Goal: Find specific page/section: Find specific page/section

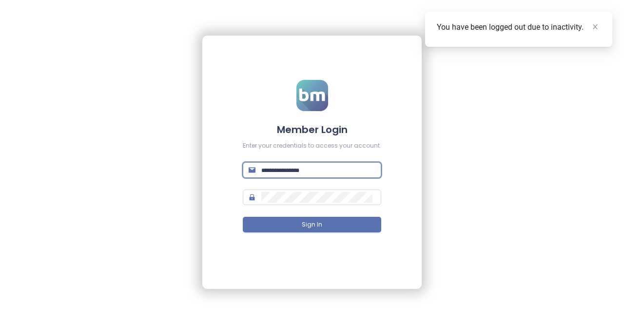
click at [330, 171] on input "text" at bounding box center [318, 170] width 114 height 11
type input "**********"
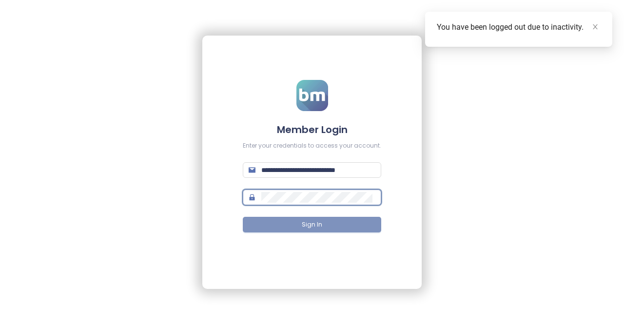
click at [298, 227] on button "Sign In" at bounding box center [312, 225] width 138 height 16
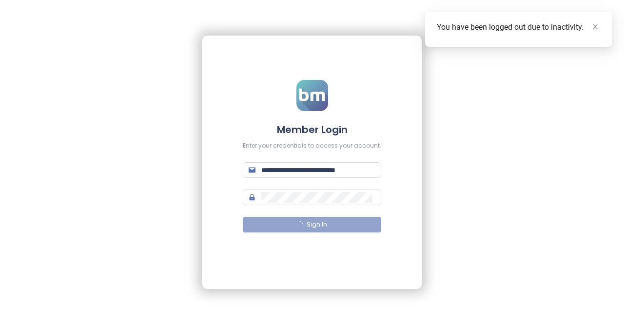
click at [595, 32] on div "You have been logged out due to inactivity." at bounding box center [519, 27] width 164 height 12
click at [593, 29] on icon "close" at bounding box center [595, 26] width 5 height 5
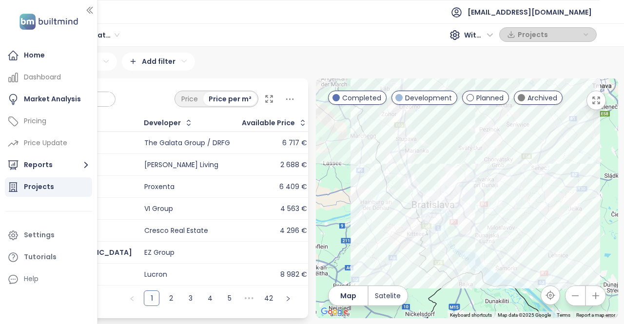
drag, startPoint x: 451, startPoint y: 196, endPoint x: 514, endPoint y: 122, distance: 96.8
click at [514, 122] on div at bounding box center [467, 198] width 302 height 240
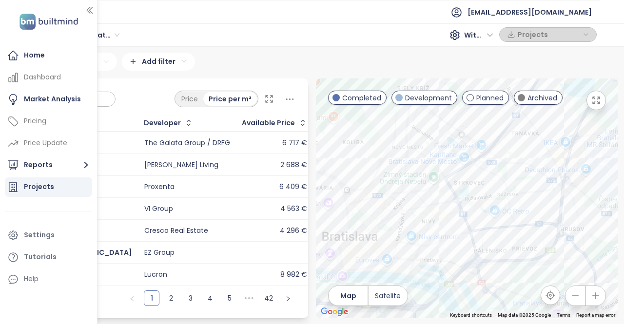
drag, startPoint x: 440, startPoint y: 210, endPoint x: 468, endPoint y: 195, distance: 32.3
click at [468, 195] on div at bounding box center [467, 198] width 302 height 240
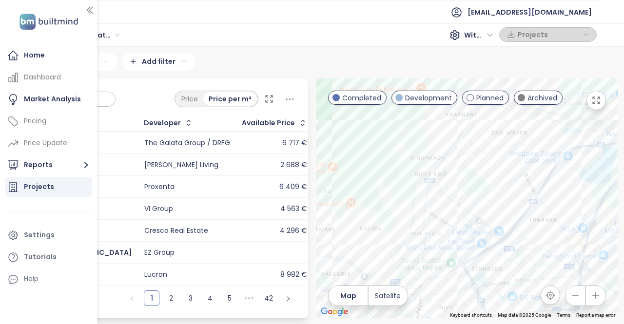
drag, startPoint x: 550, startPoint y: 152, endPoint x: 547, endPoint y: 233, distance: 81.9
click at [577, 218] on div at bounding box center [467, 198] width 302 height 240
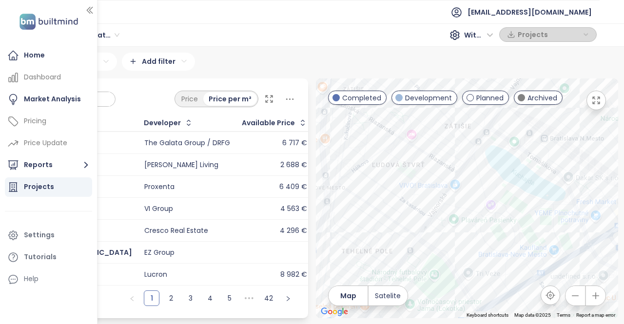
drag, startPoint x: 434, startPoint y: 242, endPoint x: 441, endPoint y: 246, distance: 8.3
click at [441, 246] on div at bounding box center [467, 198] width 302 height 240
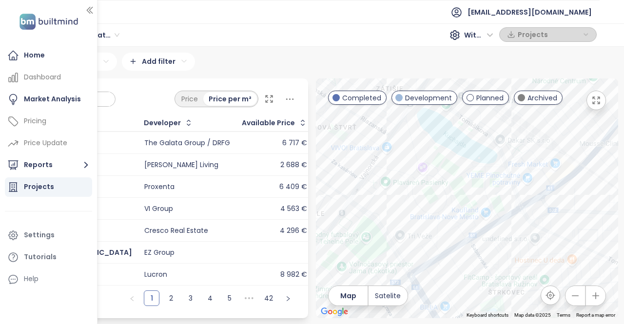
drag, startPoint x: 475, startPoint y: 188, endPoint x: 412, endPoint y: 146, distance: 75.6
click at [413, 146] on div at bounding box center [467, 198] width 302 height 240
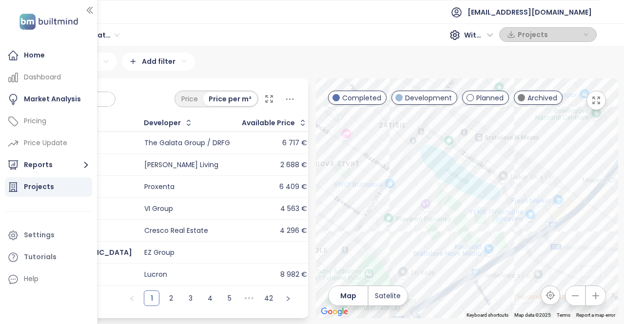
drag, startPoint x: 375, startPoint y: 119, endPoint x: 385, endPoint y: 196, distance: 77.6
click at [379, 196] on div at bounding box center [467, 198] width 302 height 240
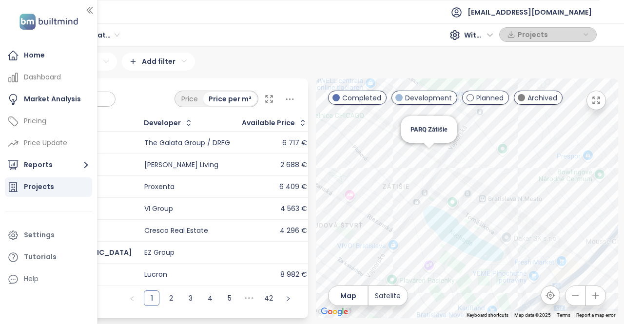
click at [431, 161] on div "PARQ Zátišie" at bounding box center [467, 198] width 302 height 240
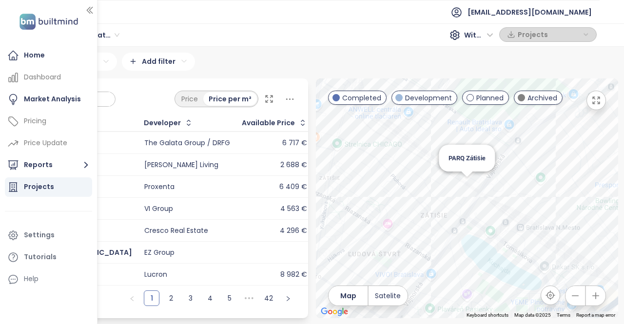
click at [465, 188] on div "PARQ Zátišie" at bounding box center [467, 198] width 302 height 240
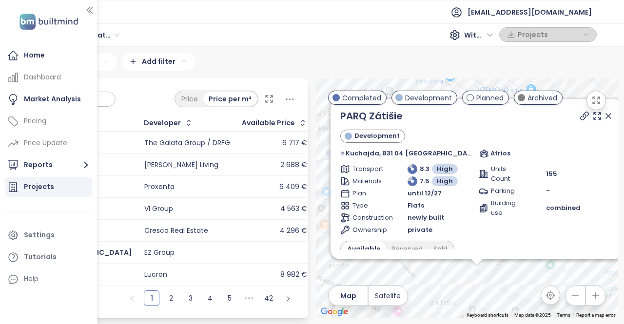
drag, startPoint x: 466, startPoint y: 188, endPoint x: 477, endPoint y: 277, distance: 90.3
click at [477, 277] on div "PARQ Zátišie Development [GEOGRAPHIC_DATA], 831 04 [GEOGRAPHIC_DATA]-[GEOGRAPHI…" at bounding box center [467, 198] width 302 height 240
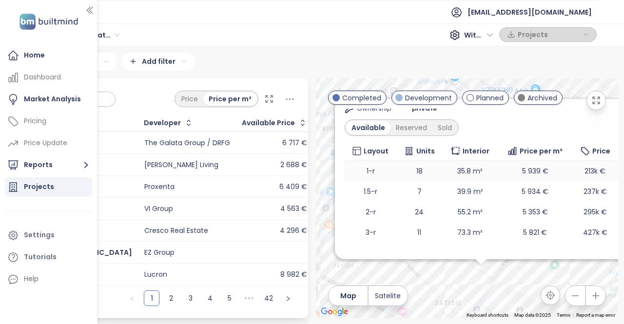
scroll to position [134, 0]
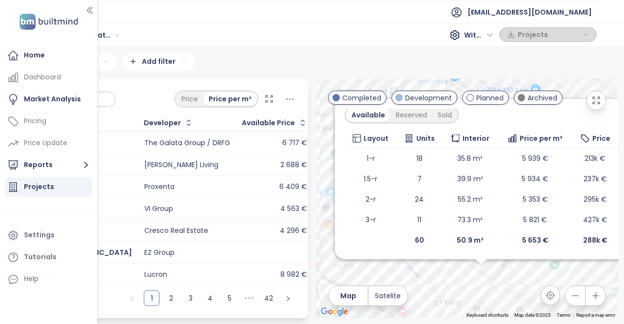
click at [492, 273] on div "PARQ Zátišie Development [GEOGRAPHIC_DATA], 831 04 [GEOGRAPHIC_DATA]-[GEOGRAPHI…" at bounding box center [467, 198] width 302 height 240
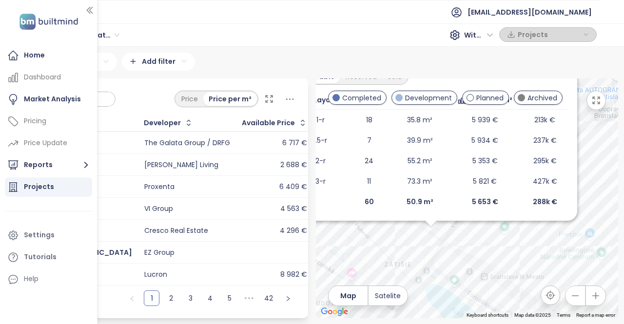
drag, startPoint x: 520, startPoint y: 289, endPoint x: 458, endPoint y: 240, distance: 79.8
click at [459, 241] on div "PARQ Zátišie Development [GEOGRAPHIC_DATA], 831 04 [GEOGRAPHIC_DATA]-[GEOGRAPHI…" at bounding box center [467, 198] width 302 height 240
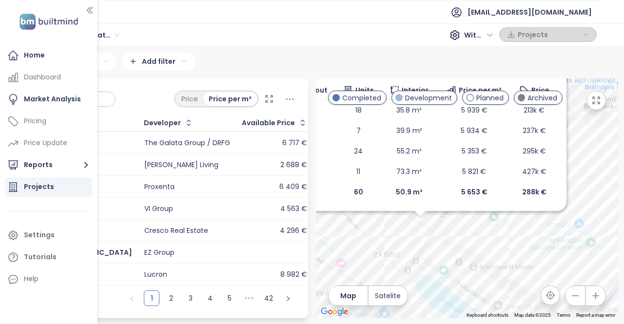
click at [420, 224] on div "PARQ Zátišie Development [GEOGRAPHIC_DATA], 831 04 [GEOGRAPHIC_DATA]-[GEOGRAPHI…" at bounding box center [467, 198] width 302 height 240
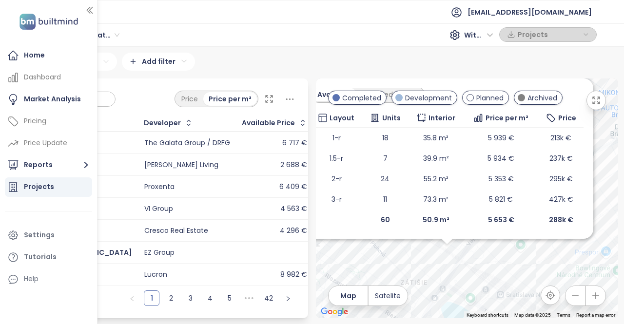
drag, startPoint x: 480, startPoint y: 260, endPoint x: 460, endPoint y: 331, distance: 73.9
click at [460, 324] on html "Home Dashboard Market Analysis Pricing Price Update Reports Projects Settings T…" at bounding box center [312, 162] width 624 height 324
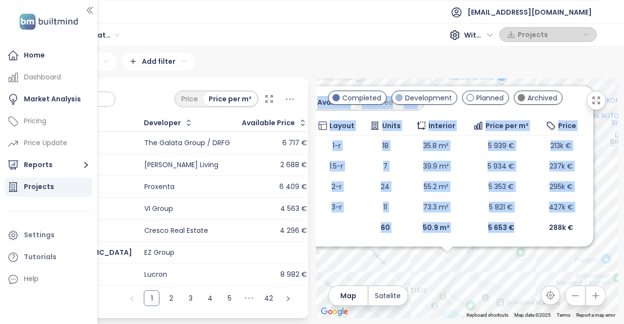
drag, startPoint x: 515, startPoint y: 261, endPoint x: 505, endPoint y: 291, distance: 31.7
click at [505, 291] on div "PARQ Zátišie Development [GEOGRAPHIC_DATA], 831 04 [GEOGRAPHIC_DATA]-[GEOGRAPHI…" at bounding box center [467, 198] width 302 height 240
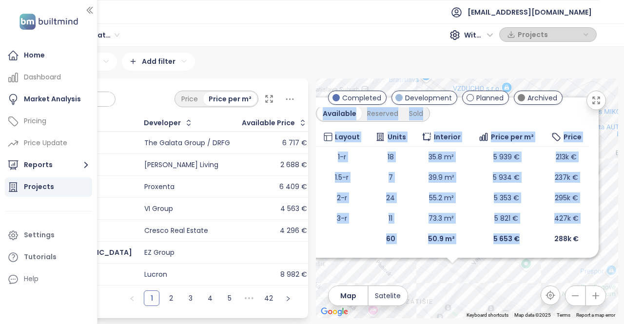
drag, startPoint x: 471, startPoint y: 287, endPoint x: 484, endPoint y: 307, distance: 23.9
click at [484, 307] on div "PARQ Zátišie Development [GEOGRAPHIC_DATA], 831 04 [GEOGRAPHIC_DATA]-[GEOGRAPHI…" at bounding box center [467, 198] width 302 height 240
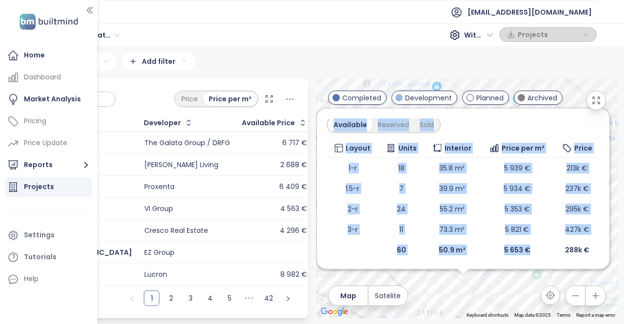
click at [484, 299] on div "PARQ Zátišie Development [GEOGRAPHIC_DATA], 831 04 [GEOGRAPHIC_DATA]-[GEOGRAPHI…" at bounding box center [467, 198] width 302 height 240
click at [485, 294] on div "PARQ Zátišie Development [GEOGRAPHIC_DATA], 831 04 [GEOGRAPHIC_DATA]-[GEOGRAPHI…" at bounding box center [467, 198] width 302 height 240
click at [596, 119] on div "PARQ Zátišie Development [GEOGRAPHIC_DATA], 831 04 [GEOGRAPHIC_DATA]-[GEOGRAPHI…" at bounding box center [463, 189] width 292 height 160
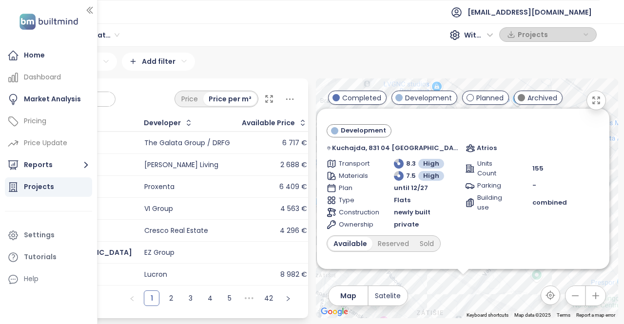
scroll to position [0, 0]
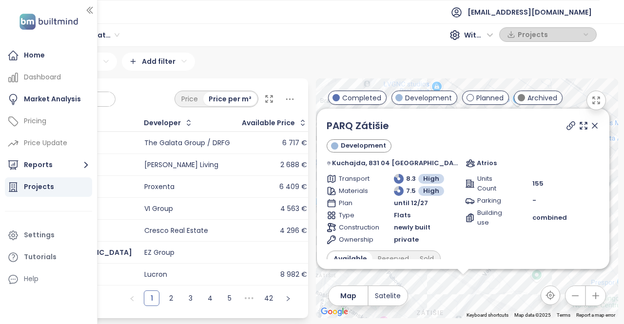
click at [592, 128] on icon at bounding box center [594, 125] width 5 height 5
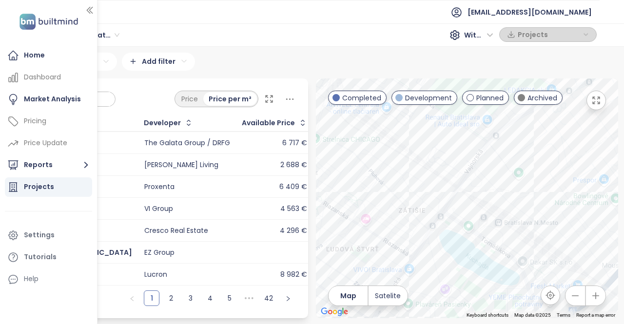
drag, startPoint x: 480, startPoint y: 242, endPoint x: 468, endPoint y: 152, distance: 91.4
click at [467, 153] on div at bounding box center [467, 198] width 302 height 240
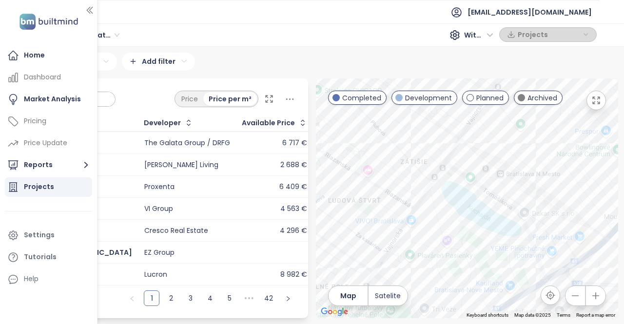
drag, startPoint x: 477, startPoint y: 224, endPoint x: 471, endPoint y: 186, distance: 38.4
click at [472, 188] on div at bounding box center [467, 198] width 302 height 240
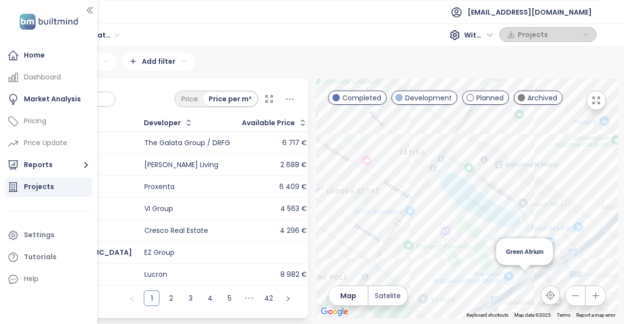
click at [522, 285] on div "Green Atrium" at bounding box center [467, 198] width 302 height 240
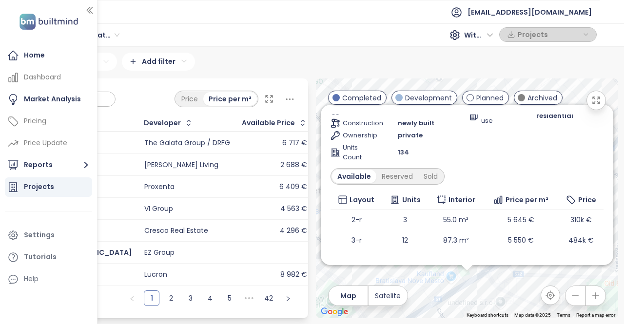
scroll to position [102, 0]
drag, startPoint x: 440, startPoint y: 280, endPoint x: 462, endPoint y: 284, distance: 22.3
click at [462, 284] on div "Green Atrium Completed akciové ceny [GEOGRAPHIC_DATA] 16785/ 74E, 821 02 [GEOGR…" at bounding box center [467, 198] width 302 height 240
